Goal: Check status: Check status

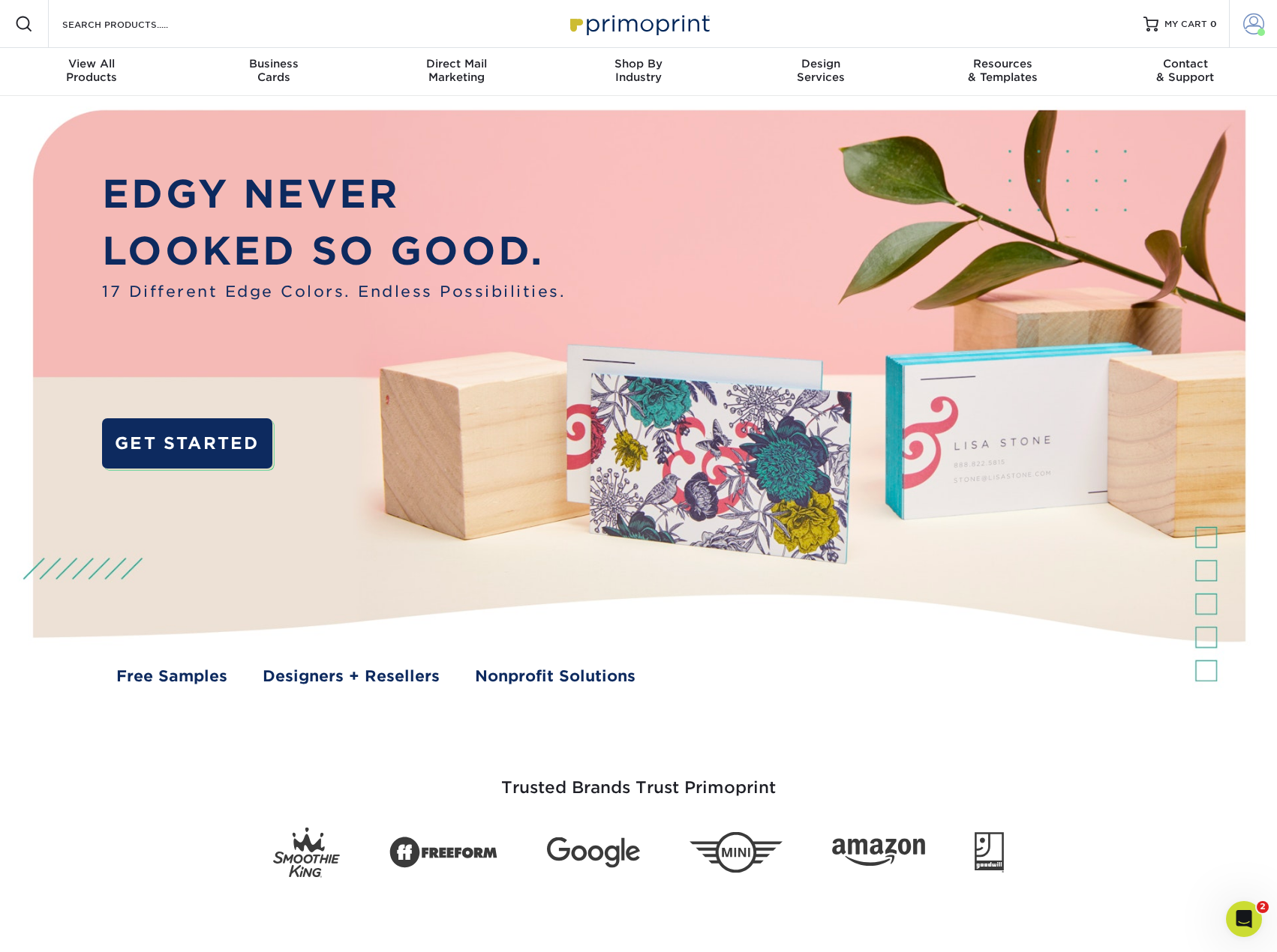
click at [1252, 29] on span at bounding box center [1253, 24] width 21 height 21
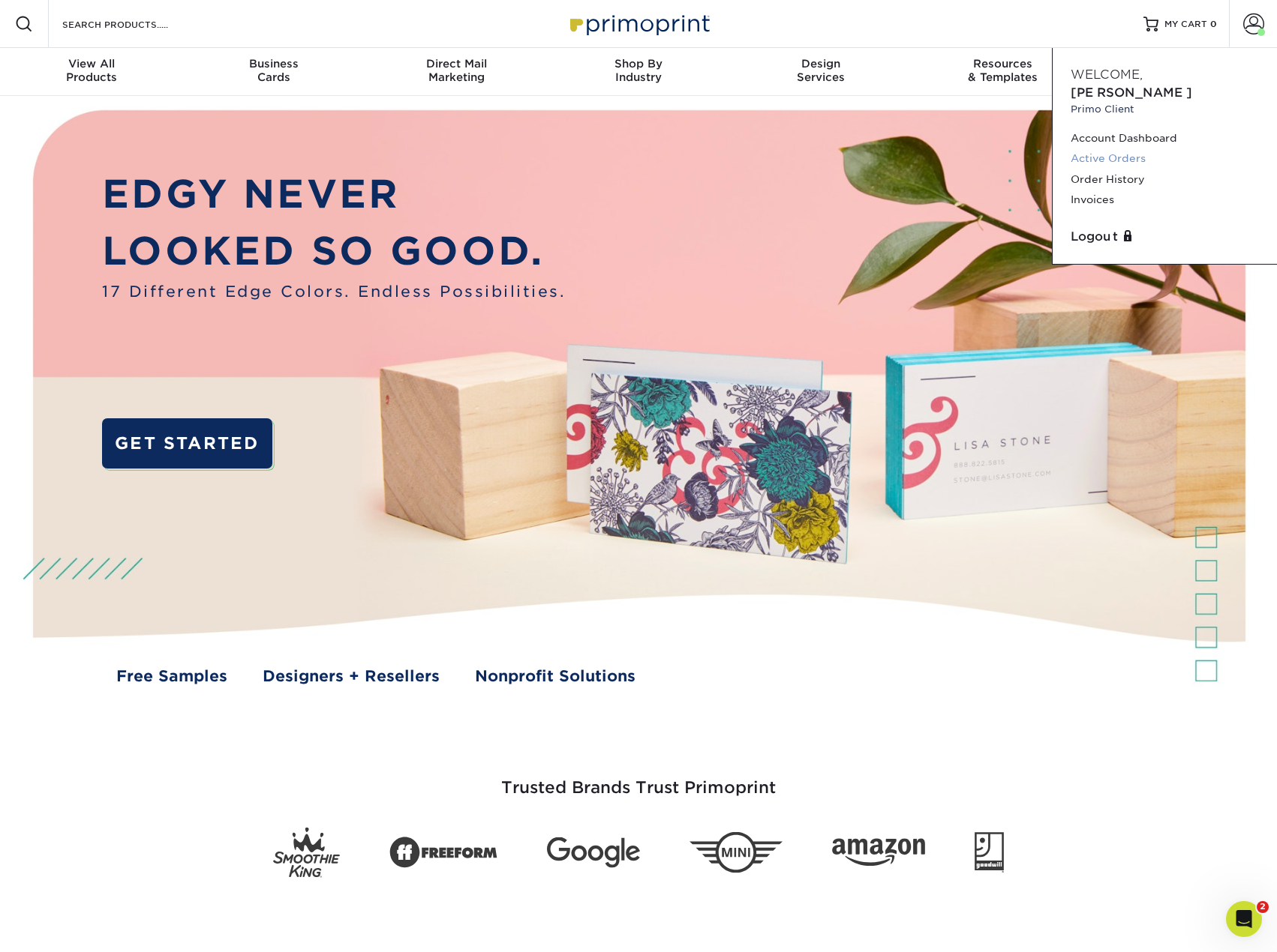
click at [1105, 149] on link "Active Orders" at bounding box center [1165, 158] width 189 height 20
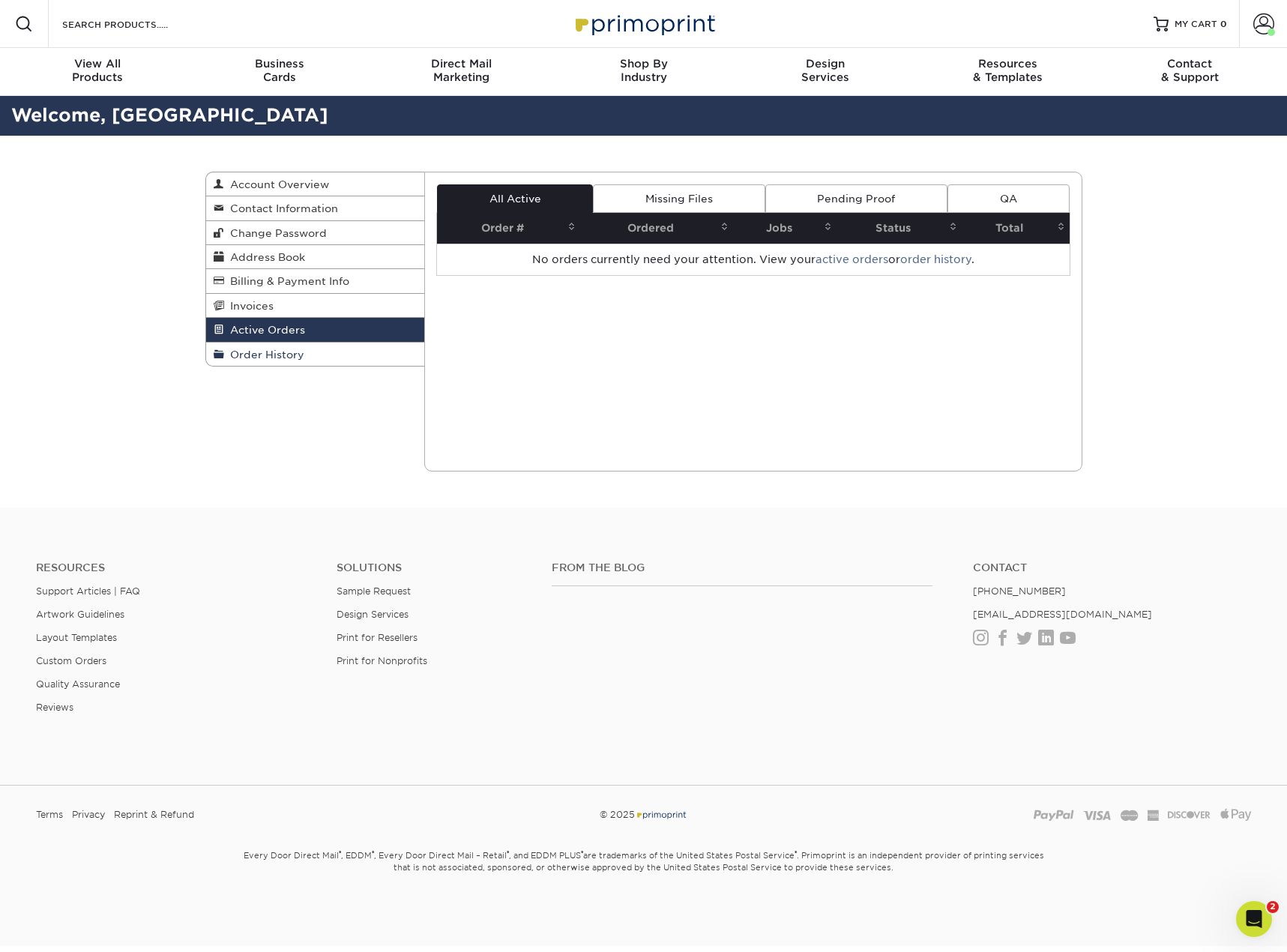
click at [276, 359] on span "Order History" at bounding box center [265, 354] width 80 height 12
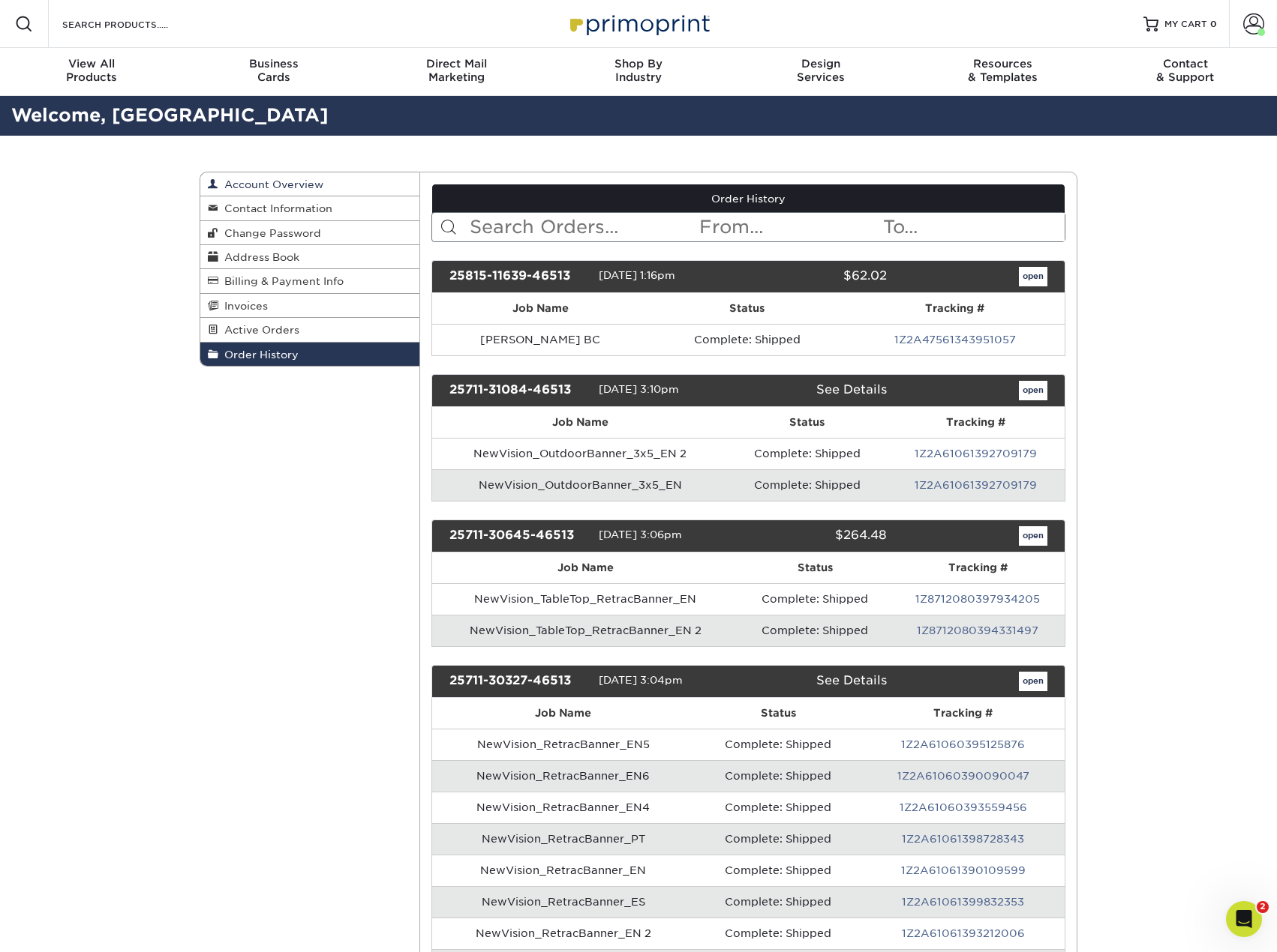
click at [305, 183] on span "Account Overview" at bounding box center [270, 184] width 105 height 12
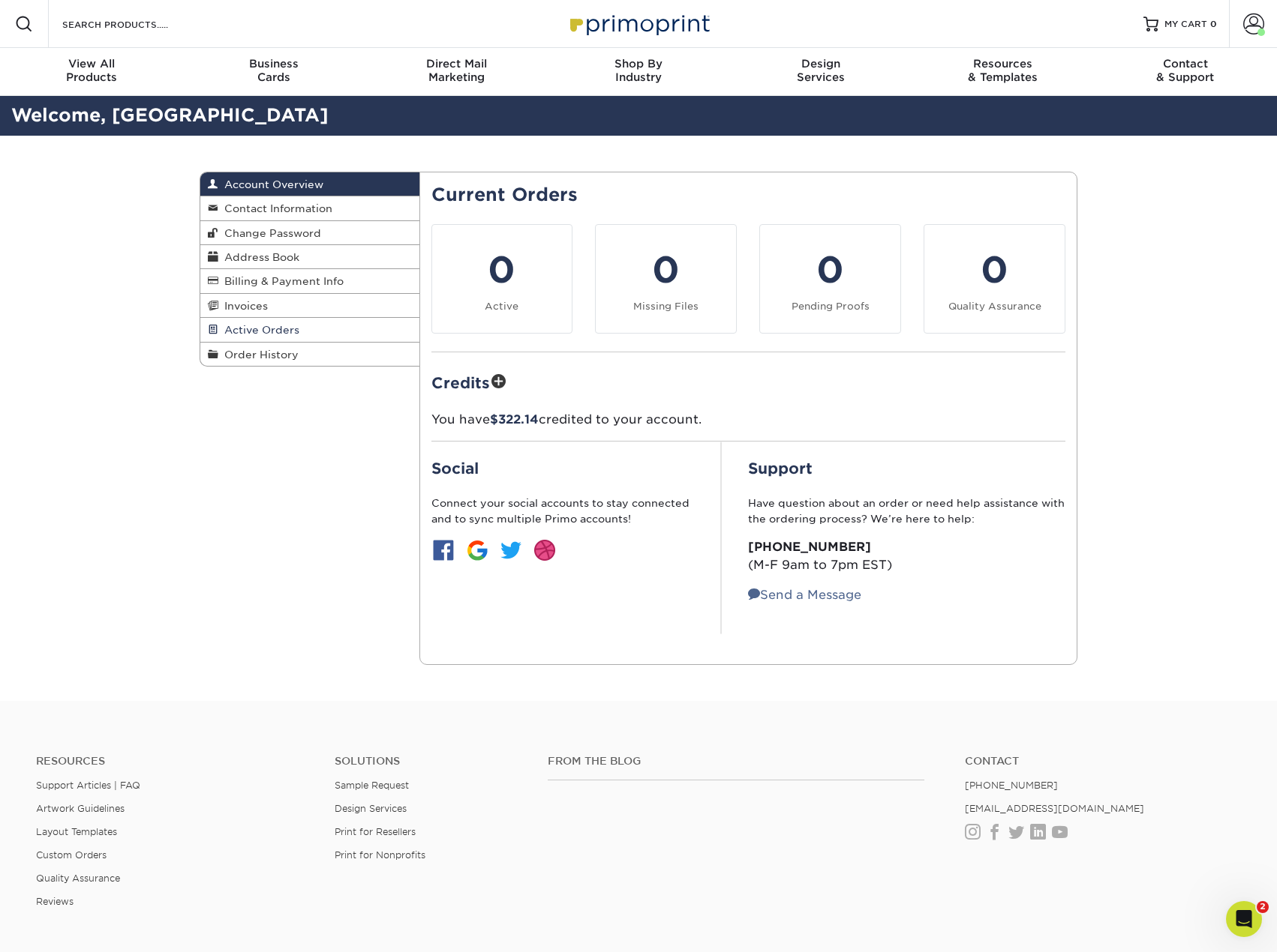
click at [260, 329] on span "Active Orders" at bounding box center [258, 329] width 81 height 12
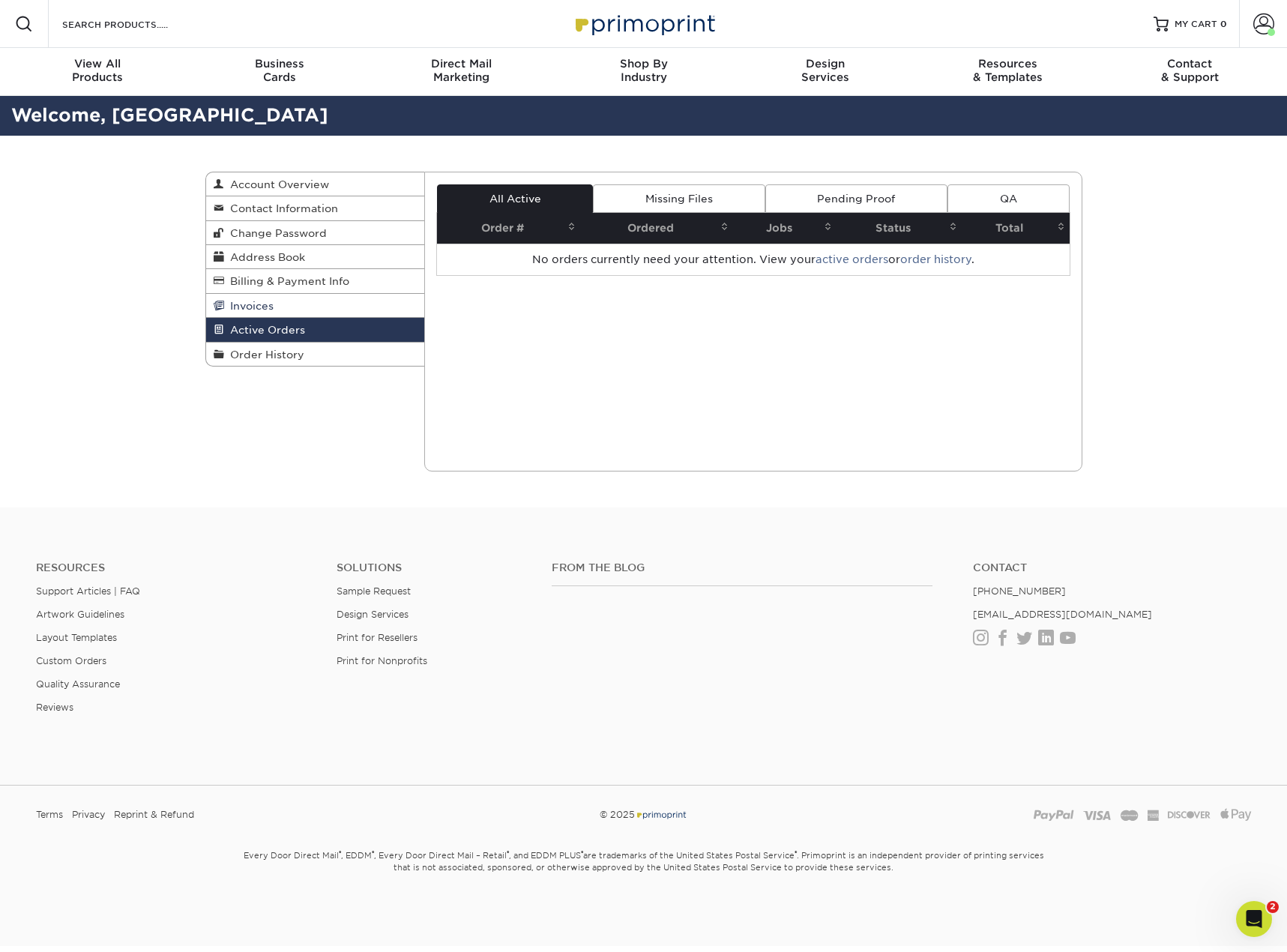
click at [263, 303] on span "Invoices" at bounding box center [249, 306] width 50 height 12
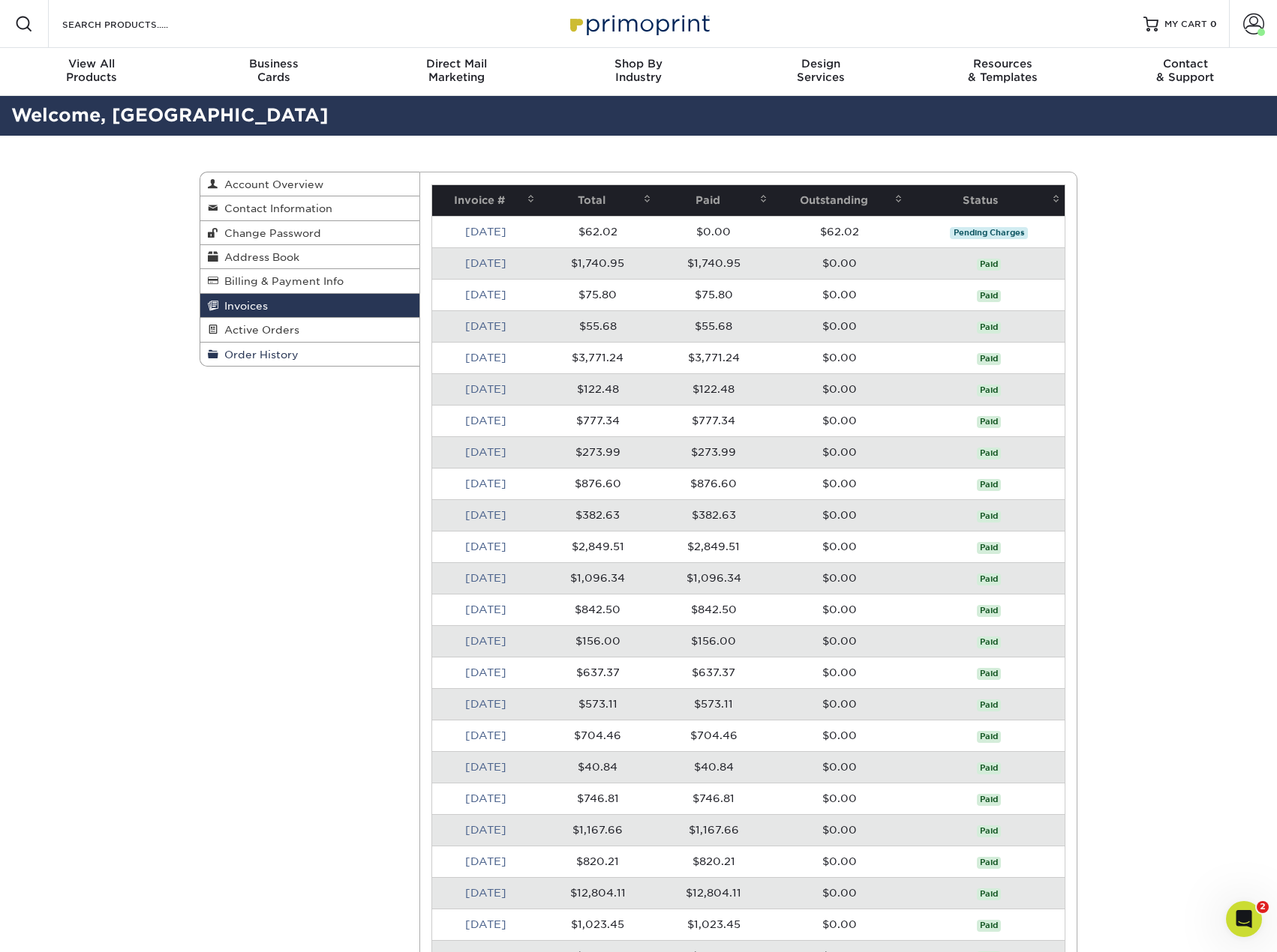
click at [266, 359] on span "Order History" at bounding box center [258, 354] width 80 height 12
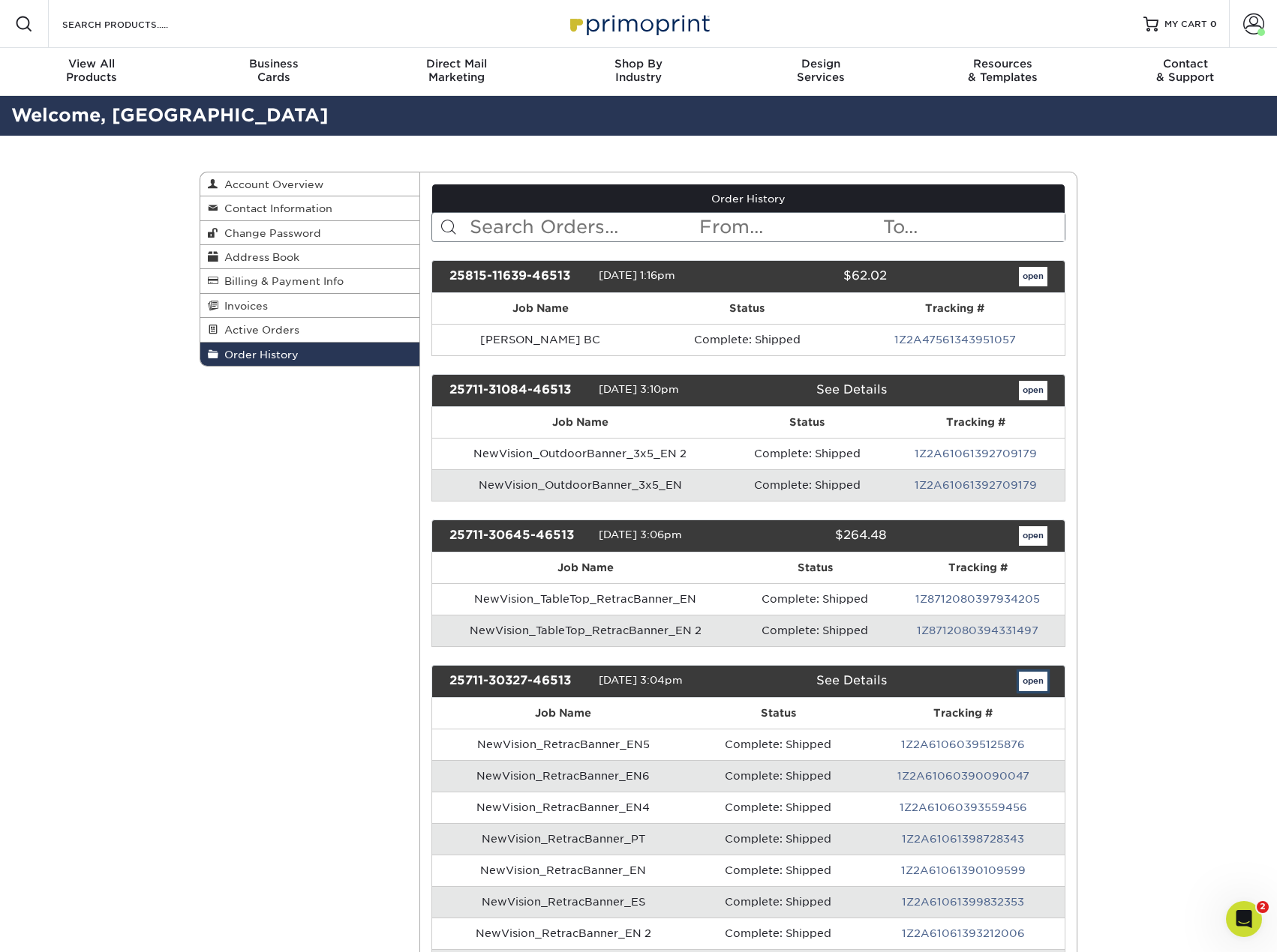
click at [1034, 680] on link "open" at bounding box center [1033, 682] width 29 height 19
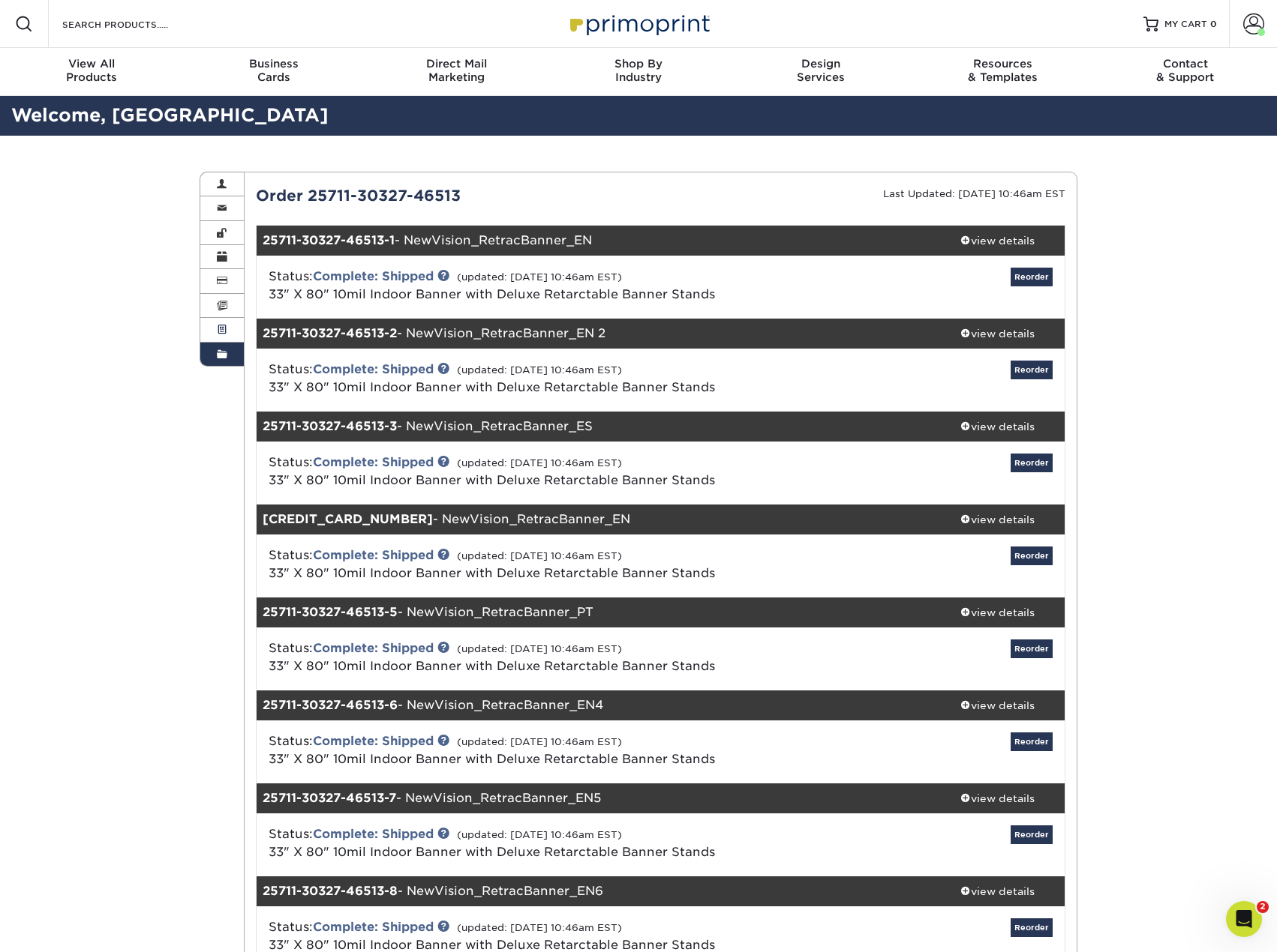
click at [218, 326] on span at bounding box center [222, 329] width 10 height 12
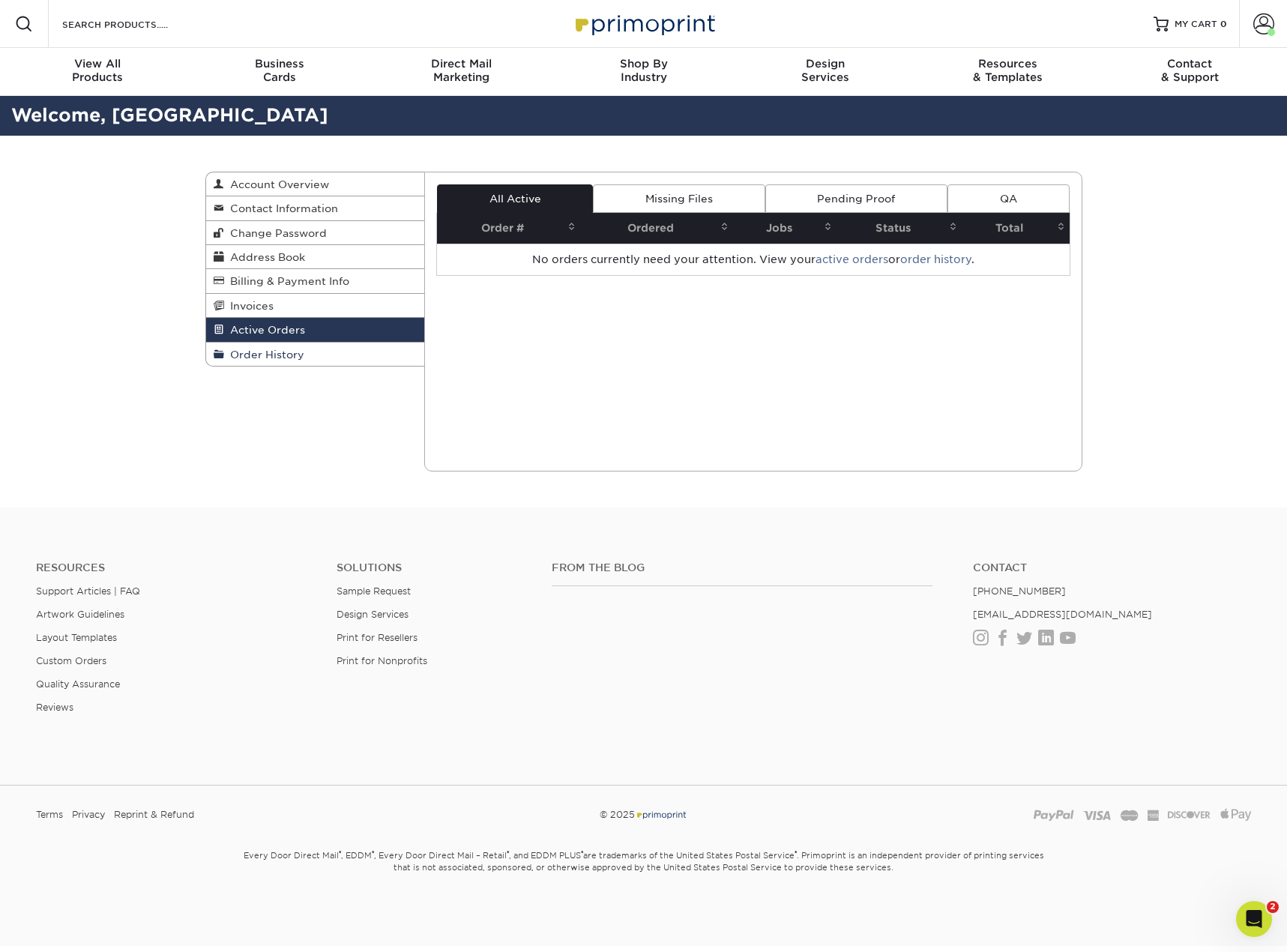
click at [276, 350] on span "Order History" at bounding box center [265, 354] width 80 height 12
